Goal: Task Accomplishment & Management: Manage account settings

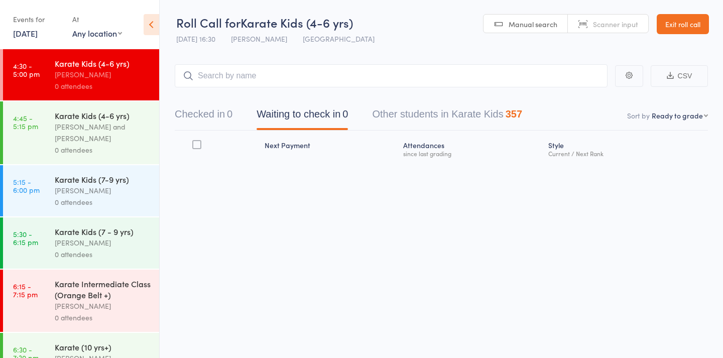
click at [689, 21] on link "Exit roll call" at bounding box center [683, 24] width 52 height 20
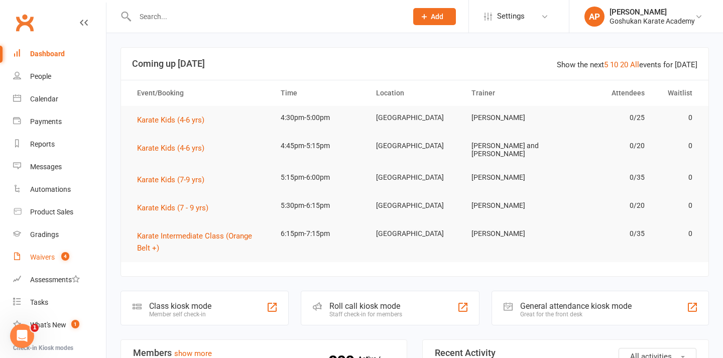
click at [51, 264] on link "Waivers 4" at bounding box center [59, 257] width 93 height 23
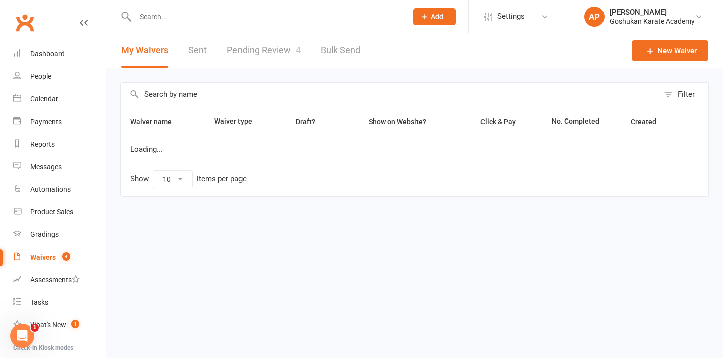
click at [270, 39] on link "Pending Review 4" at bounding box center [264, 50] width 74 height 35
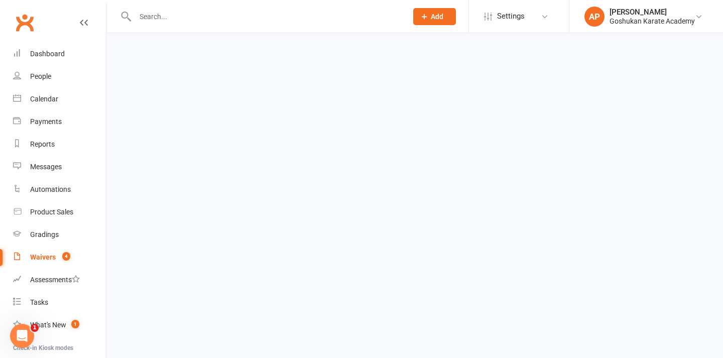
select select "50"
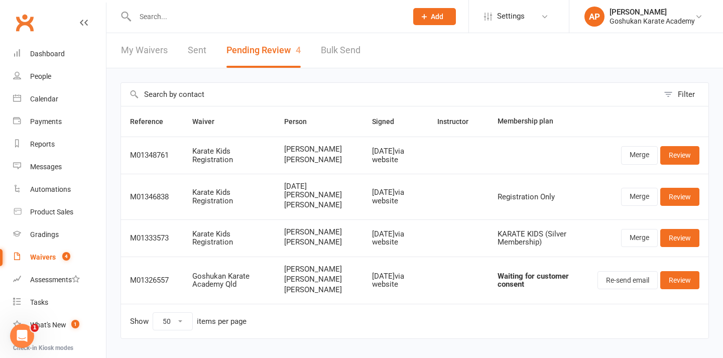
click at [343, 25] on div at bounding box center [261, 16] width 280 height 33
click at [334, 21] on input "text" at bounding box center [266, 17] width 268 height 14
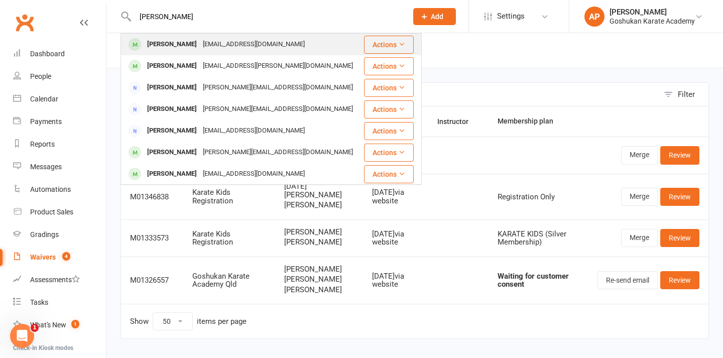
type input "[PERSON_NAME]"
click at [253, 45] on div "[EMAIL_ADDRESS][DOMAIN_NAME]" at bounding box center [254, 44] width 108 height 15
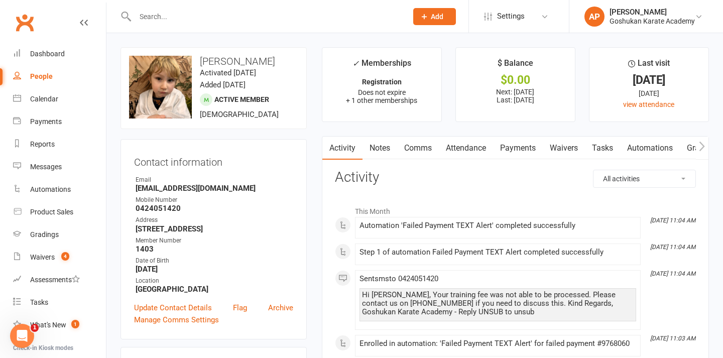
click at [529, 147] on link "Payments" at bounding box center [518, 148] width 50 height 23
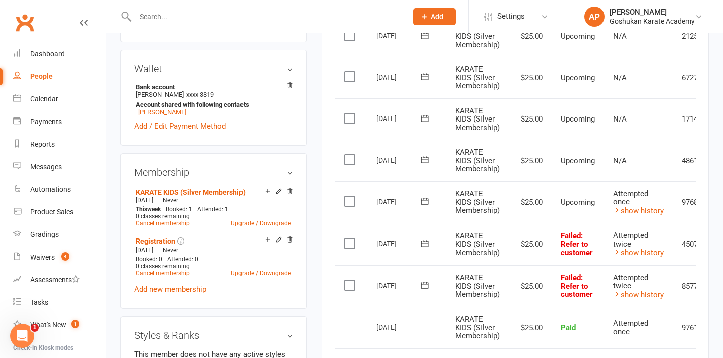
scroll to position [298, 0]
click at [353, 279] on label at bounding box center [351, 284] width 14 height 10
click at [351, 279] on input "checkbox" at bounding box center [347, 279] width 7 height 0
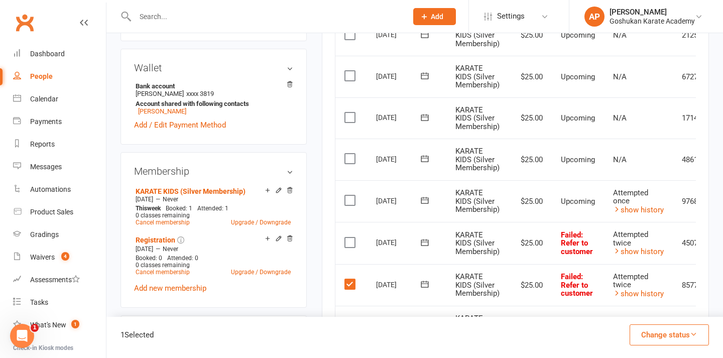
click at [664, 336] on button "Change status" at bounding box center [669, 334] width 79 height 21
click at [641, 280] on link "Paid (Other)" at bounding box center [658, 288] width 99 height 20
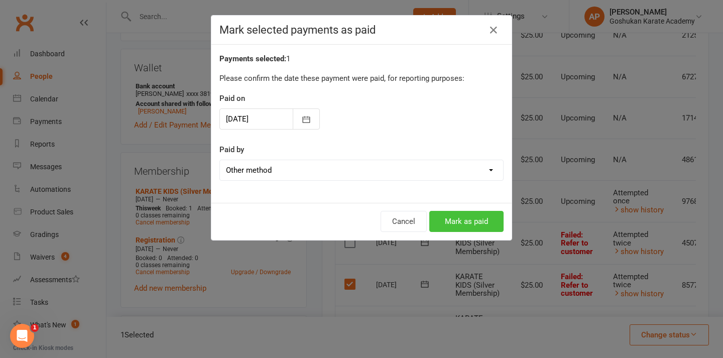
click at [498, 229] on button "Mark as paid" at bounding box center [466, 221] width 74 height 21
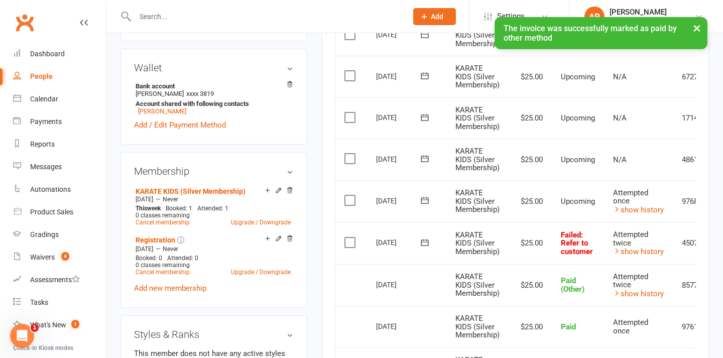
click at [341, 233] on td "Select this" at bounding box center [351, 243] width 32 height 42
click at [344, 237] on label at bounding box center [351, 242] width 14 height 10
click at [344, 237] on input "checkbox" at bounding box center [347, 237] width 7 height 0
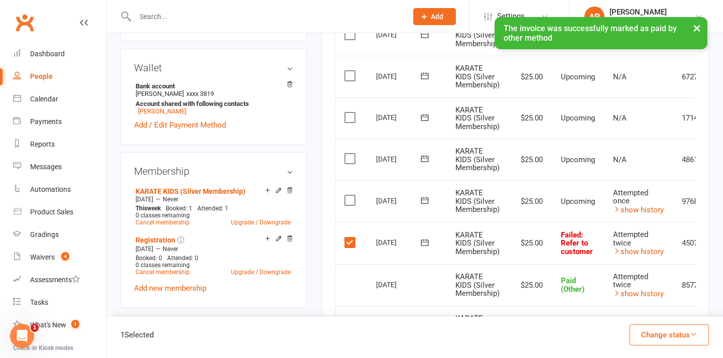
click at [654, 331] on button "Change status" at bounding box center [669, 334] width 79 height 21
click at [635, 295] on link "Paid (Other)" at bounding box center [658, 288] width 99 height 20
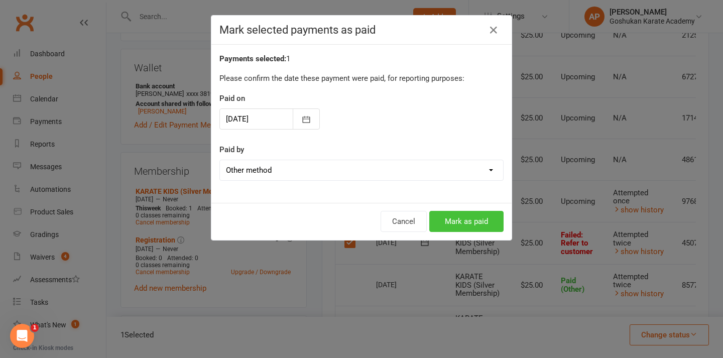
click at [482, 229] on button "Mark as paid" at bounding box center [466, 221] width 74 height 21
